Goal: Find contact information: Find contact information

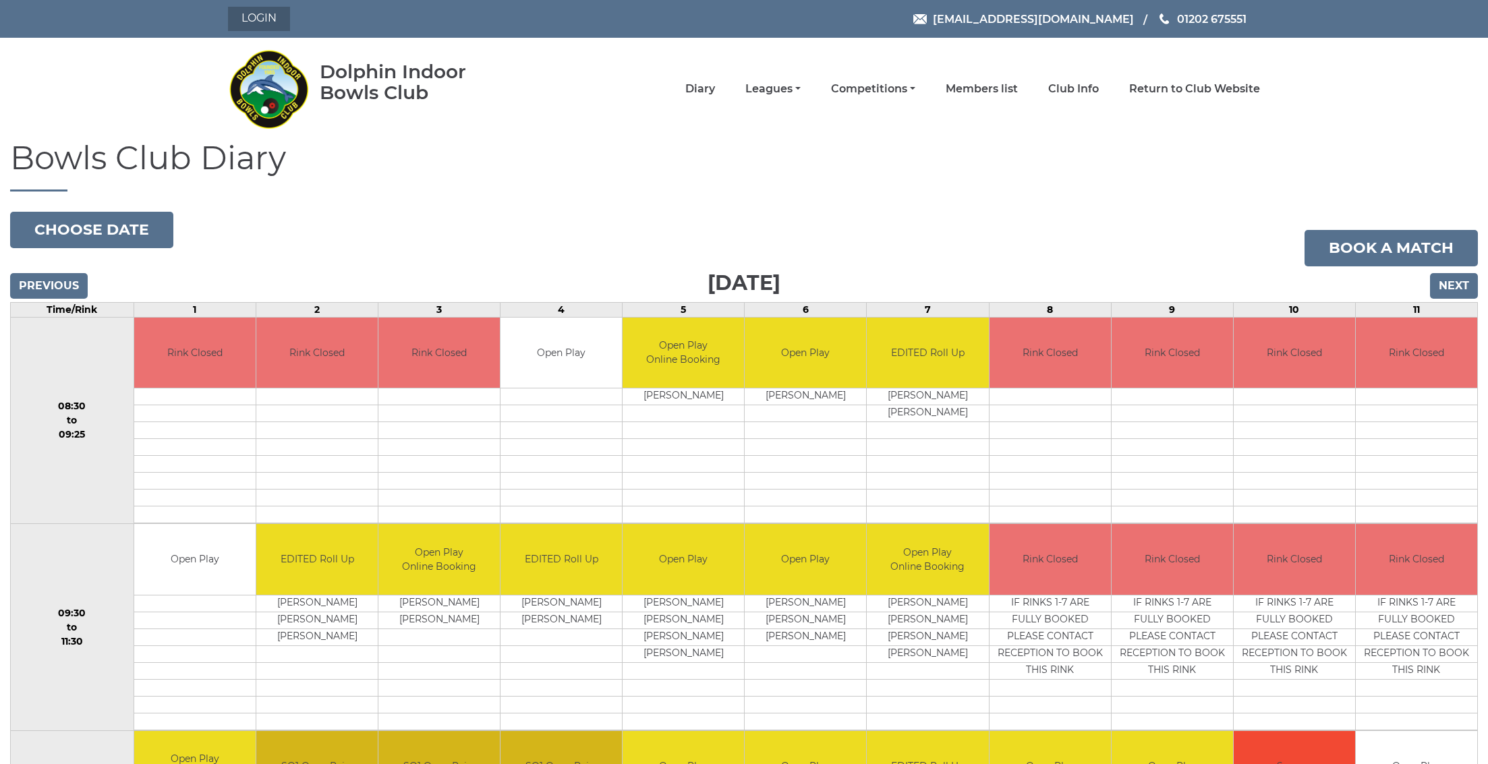
click at [253, 22] on link "Login" at bounding box center [259, 19] width 62 height 24
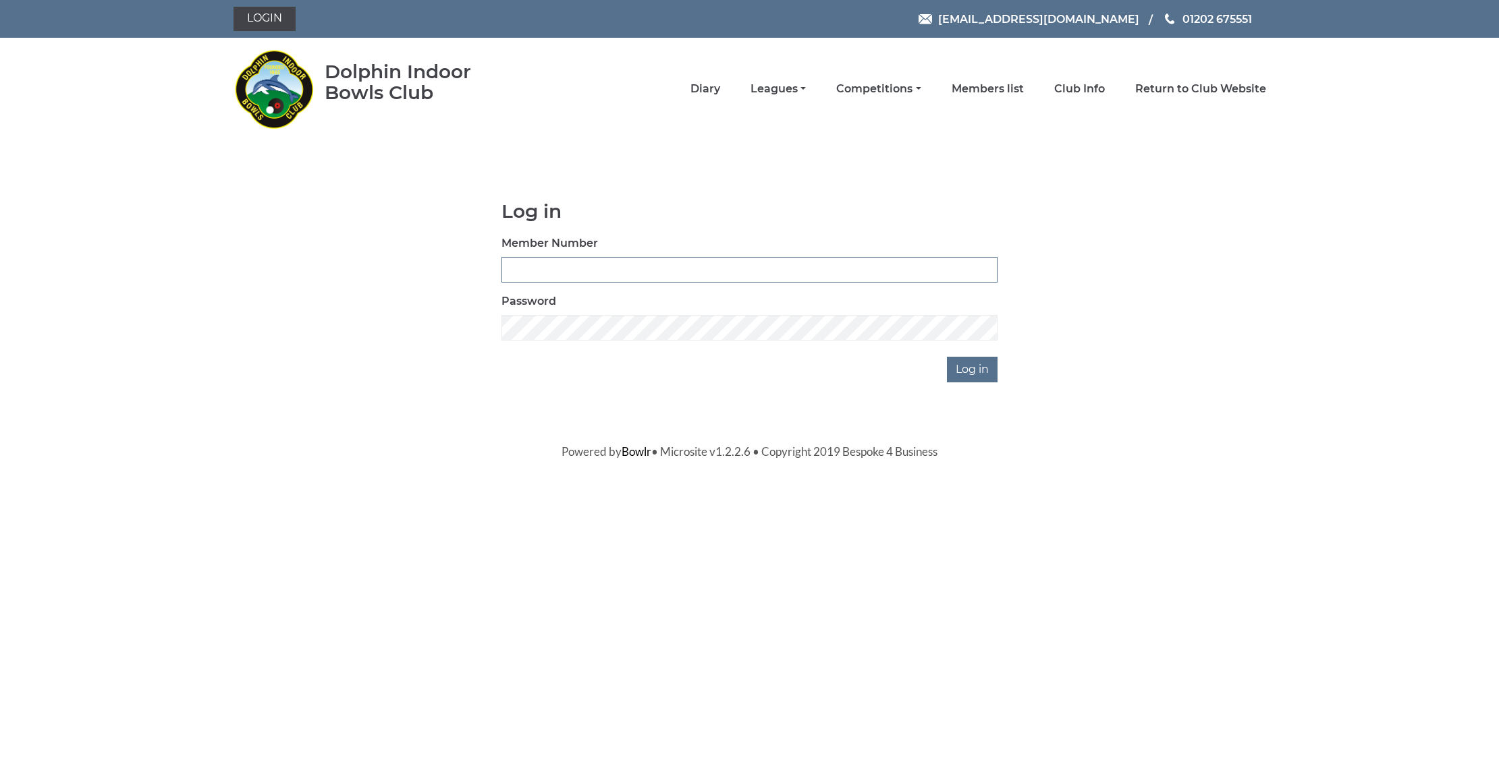
type input "3669"
click at [974, 369] on input "Log in" at bounding box center [972, 370] width 51 height 26
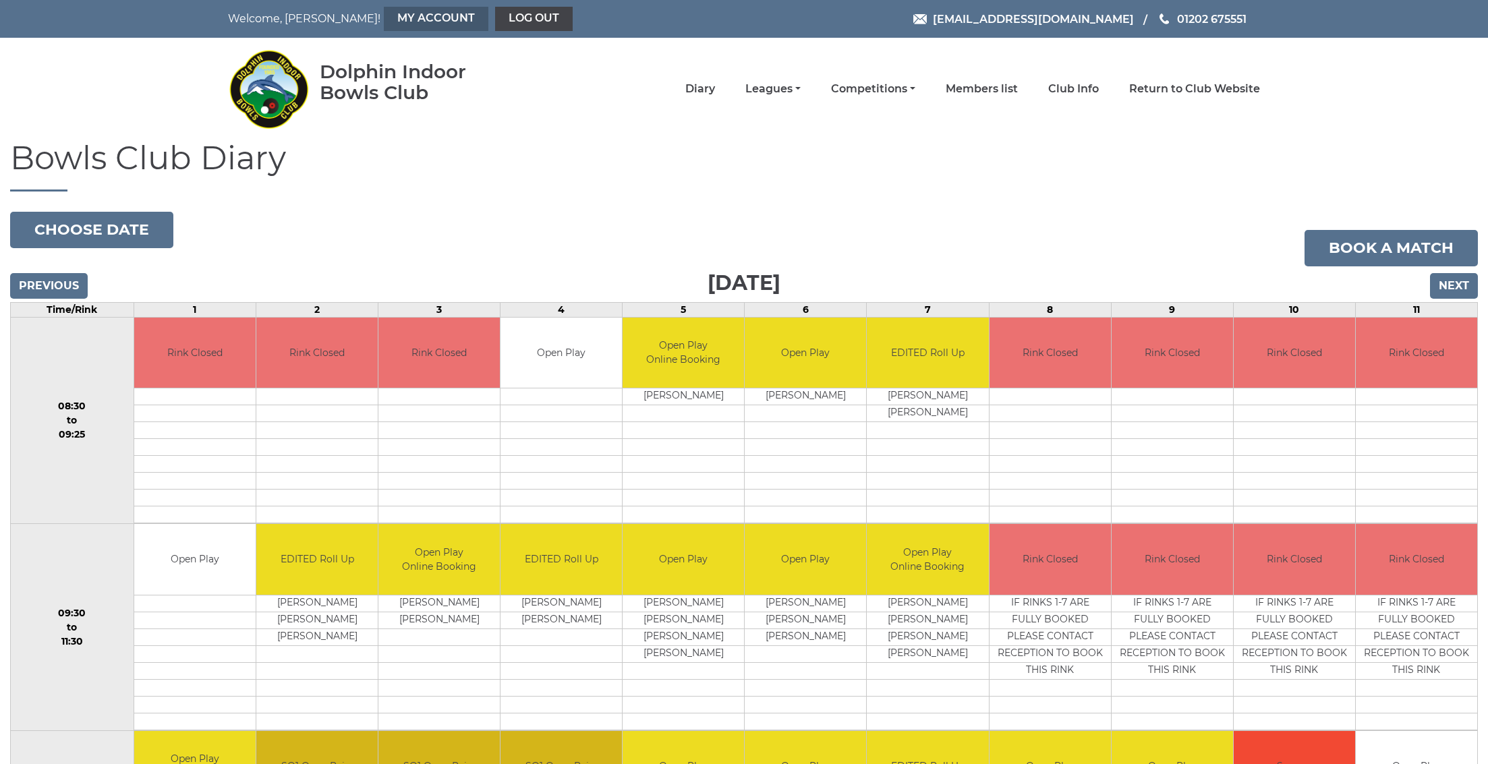
click at [384, 9] on link "My Account" at bounding box center [436, 19] width 105 height 24
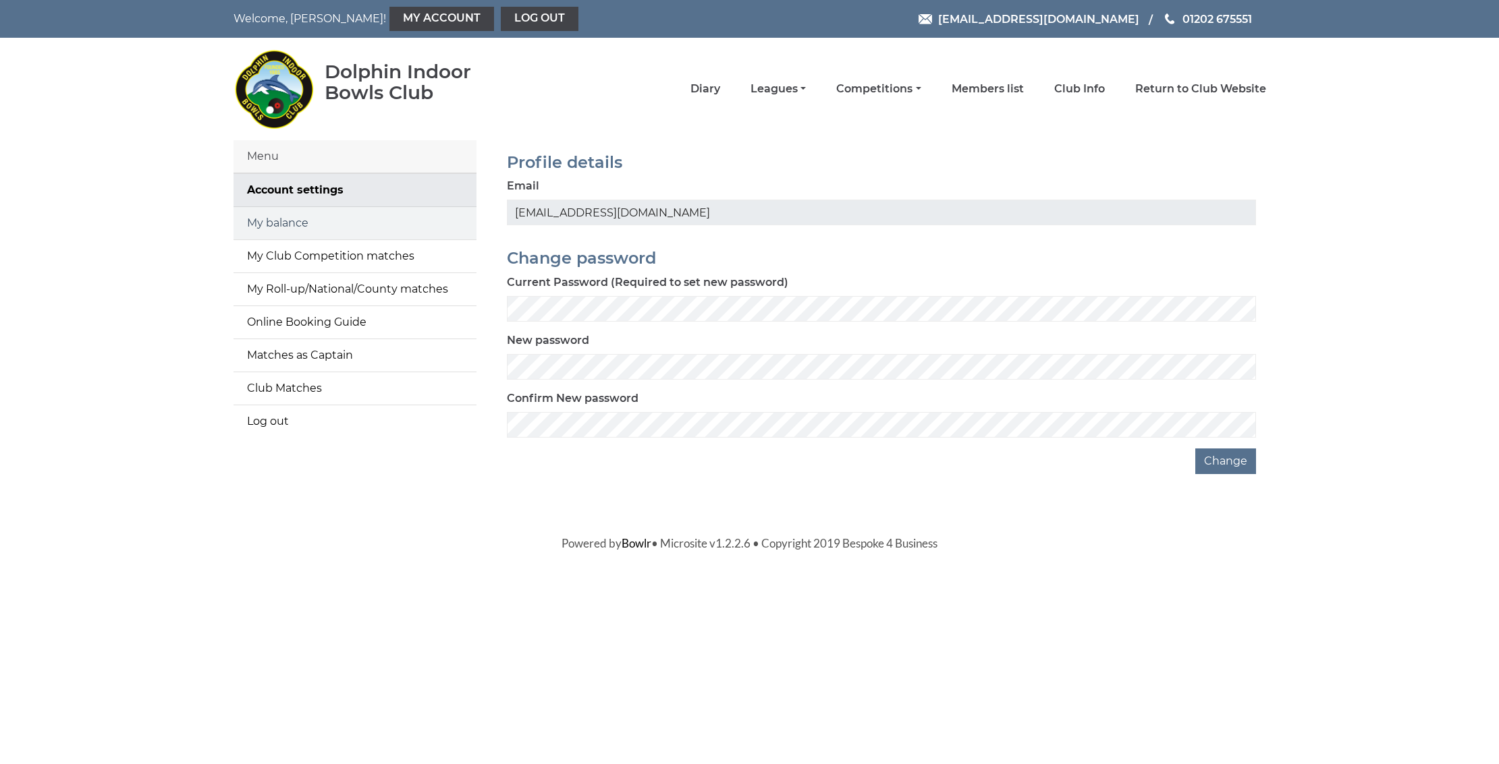
click at [269, 223] on link "My balance" at bounding box center [354, 223] width 243 height 32
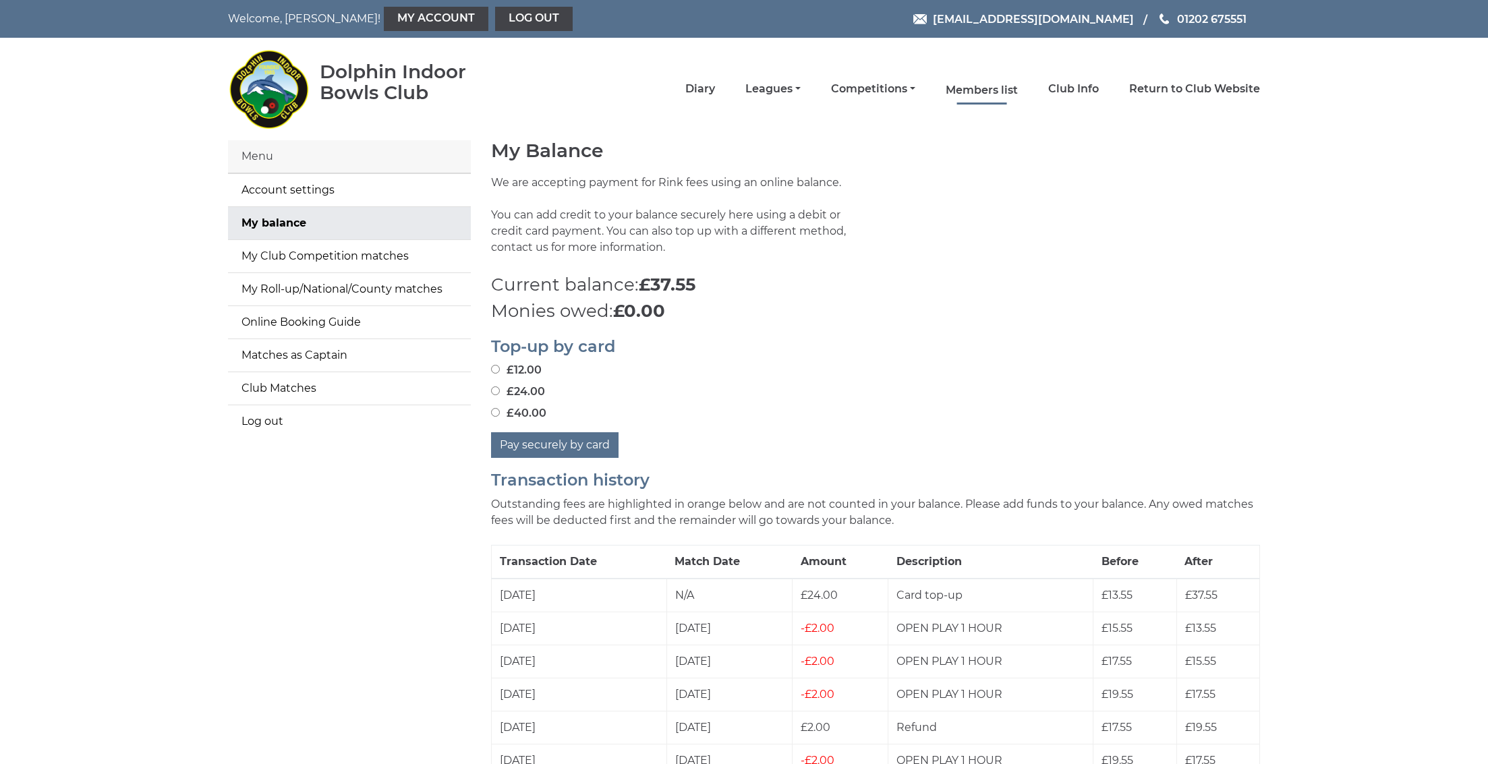
click at [1003, 92] on link "Members list" at bounding box center [982, 90] width 72 height 15
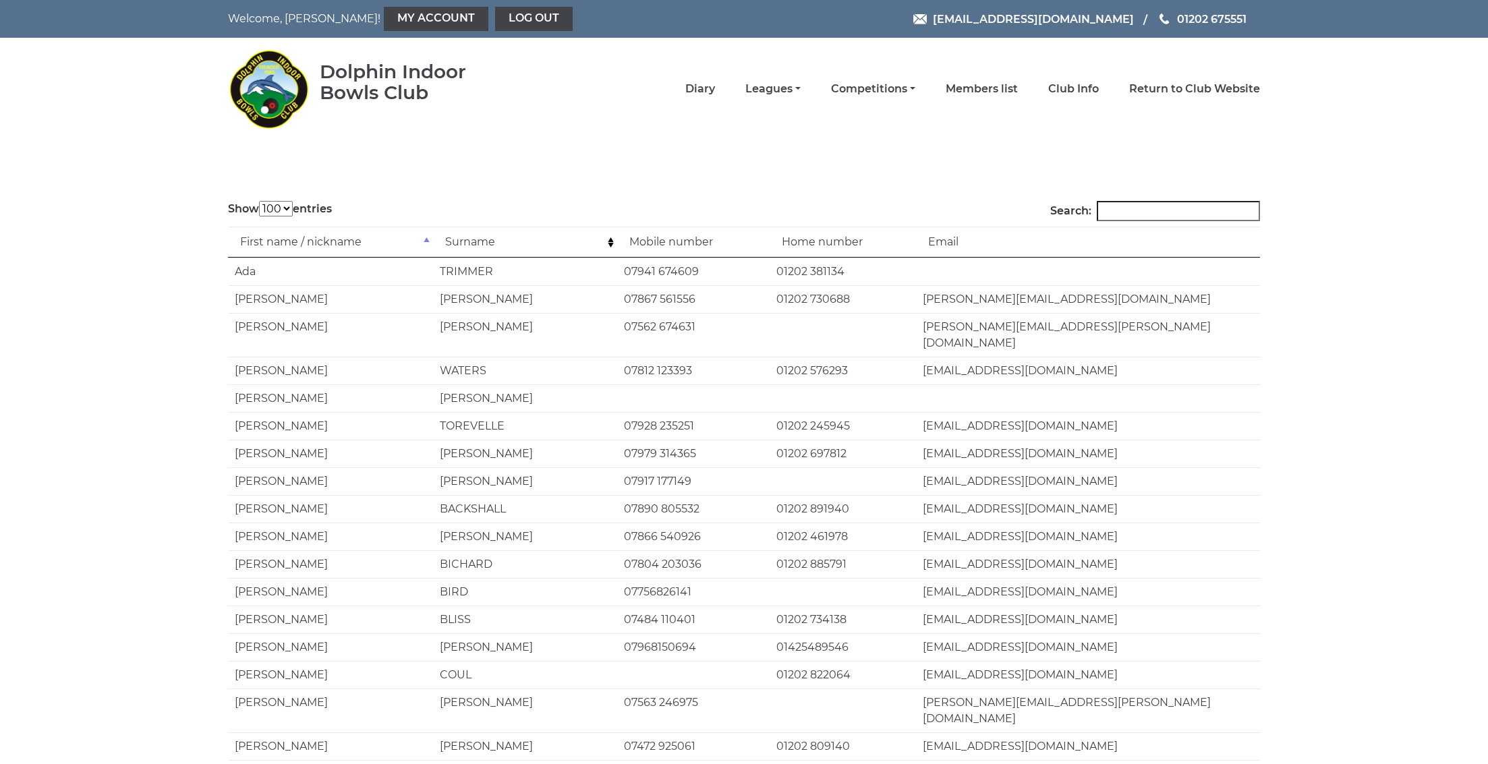
select select "100"
click at [1155, 211] on input "Search:" at bounding box center [1178, 211] width 163 height 20
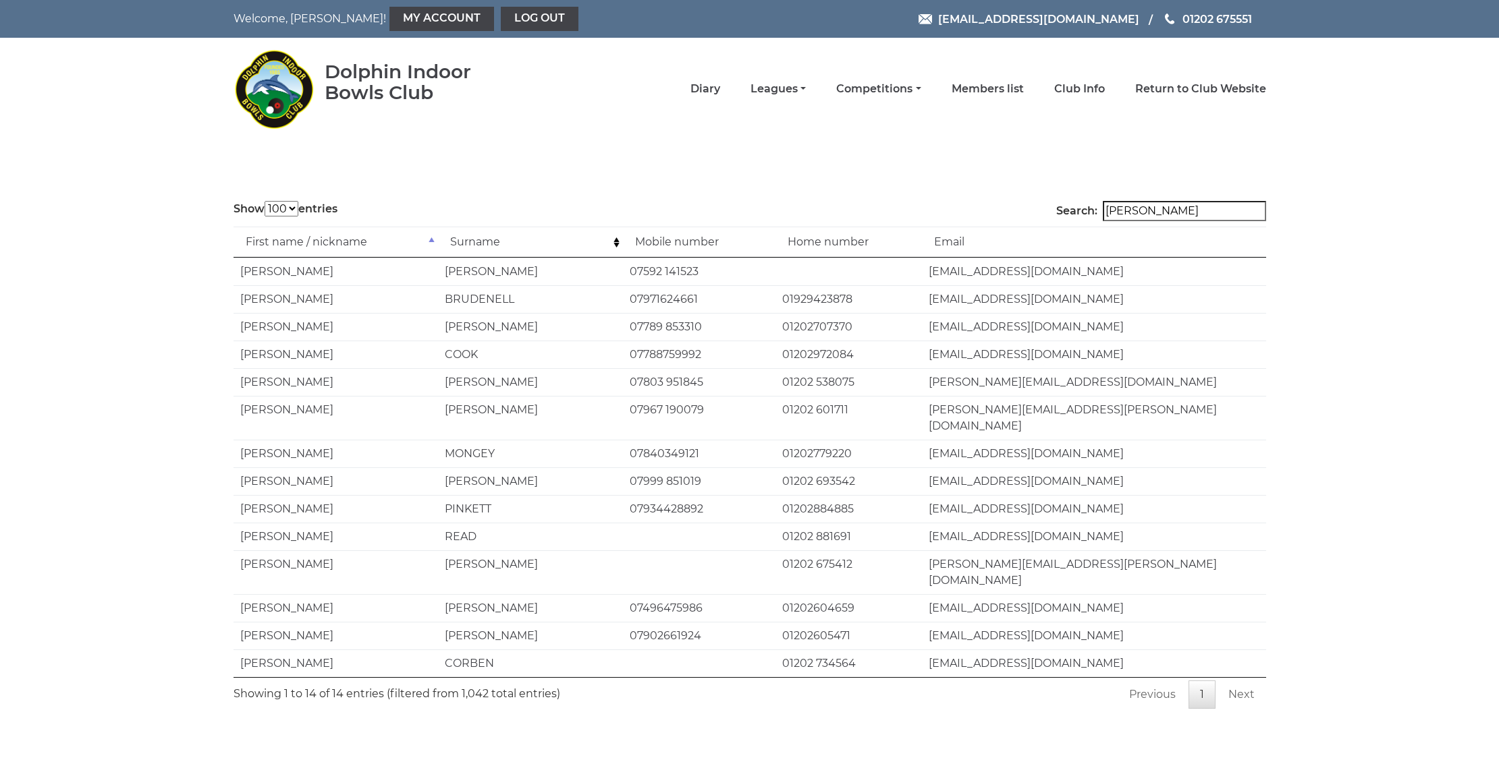
type input "John b"
click at [775, 298] on td "07971624661" at bounding box center [699, 299] width 152 height 28
click at [944, 299] on td "drdjb@hotmail.co.uk" at bounding box center [1094, 299] width 344 height 28
click at [930, 306] on td "drdjb@hotmail.co.uk" at bounding box center [1094, 299] width 344 height 28
drag, startPoint x: 930, startPoint y: 301, endPoint x: 1032, endPoint y: 299, distance: 102.6
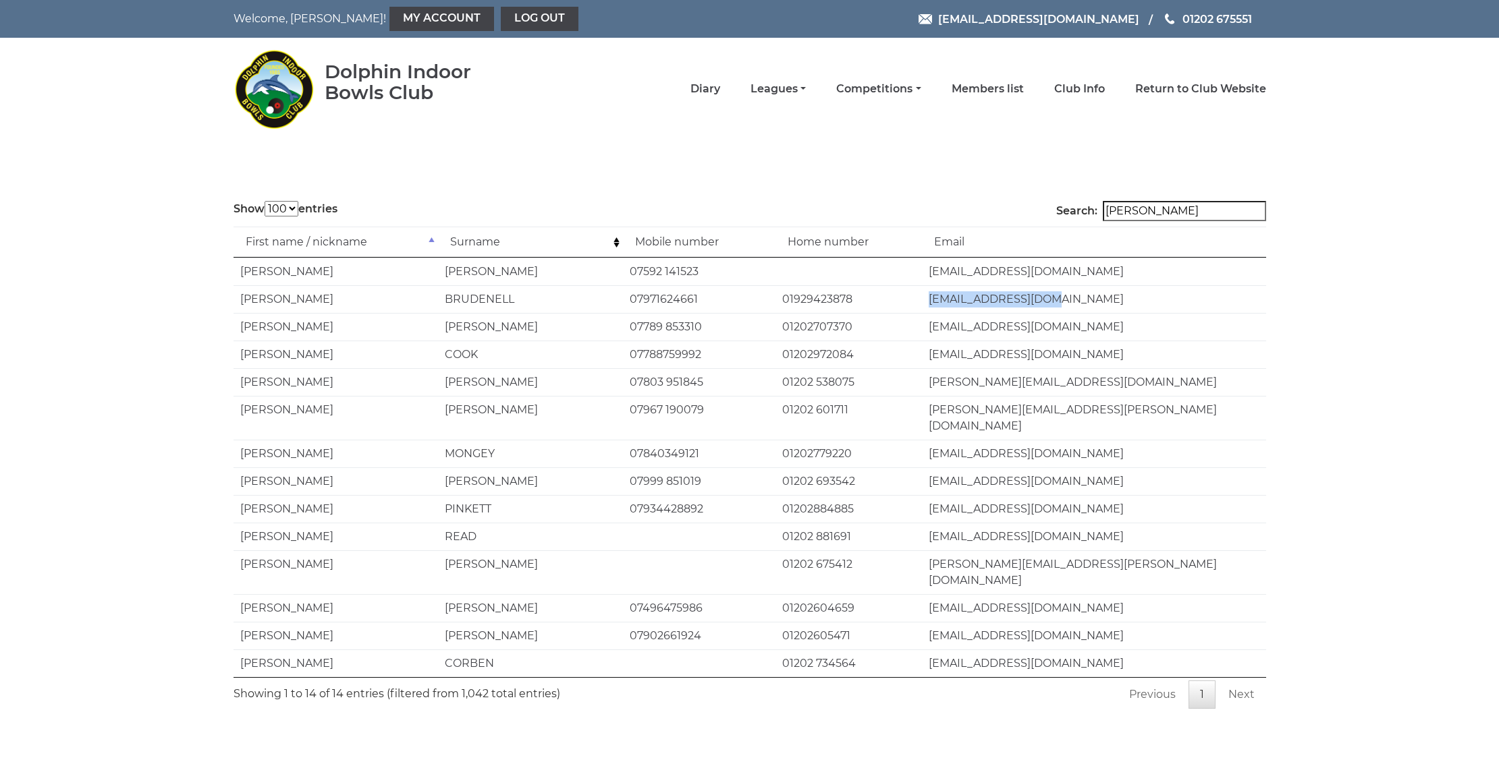
click at [1032, 299] on td "drdjb@hotmail.co.uk" at bounding box center [1094, 299] width 344 height 28
copy td "drdjb@hotmail.co.uk"
click at [501, 17] on link "Log out" at bounding box center [540, 19] width 78 height 24
